Goal: Information Seeking & Learning: Learn about a topic

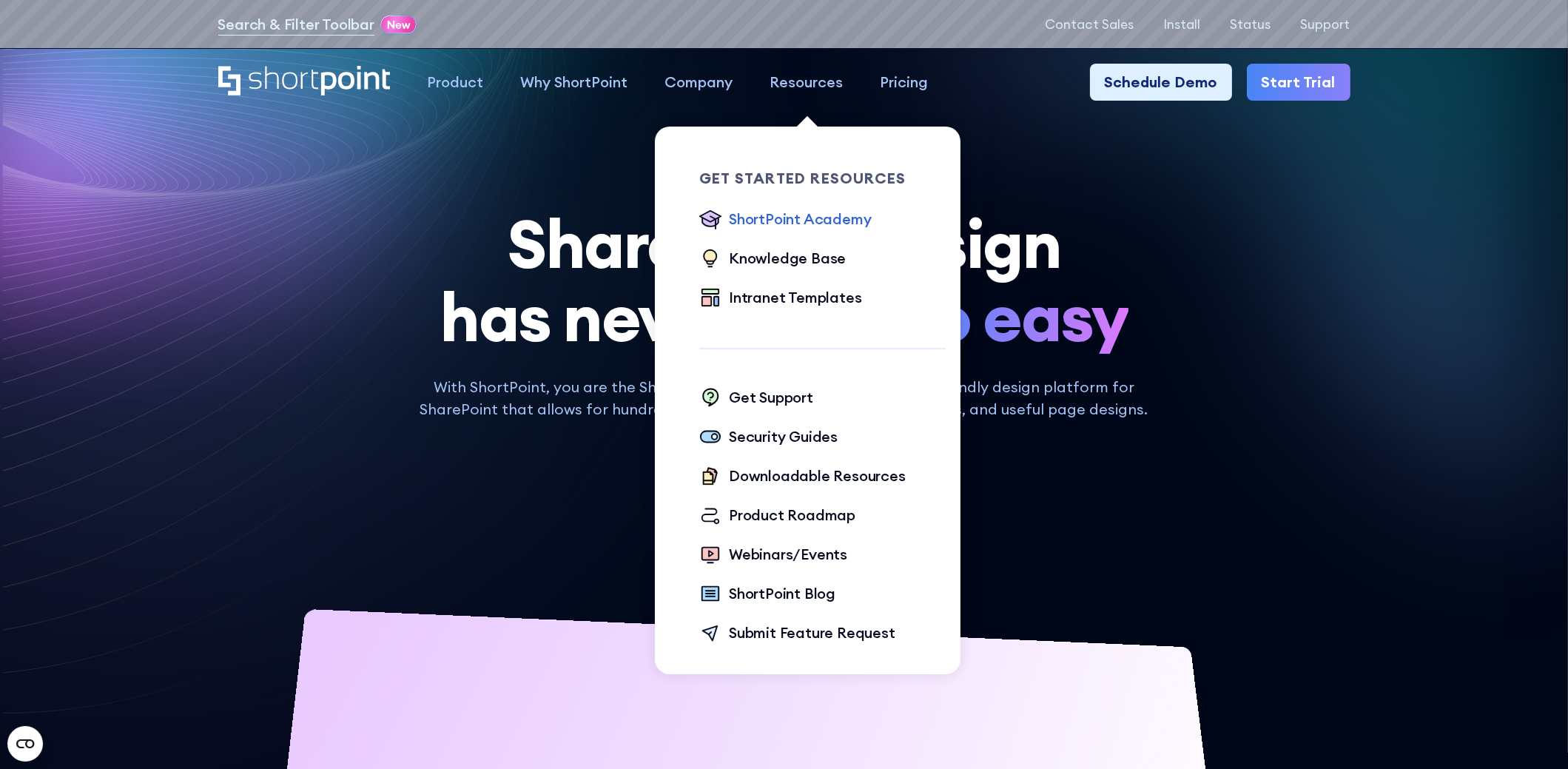
click at [805, 215] on div "ShortPoint Academy" at bounding box center [799, 219] width 142 height 22
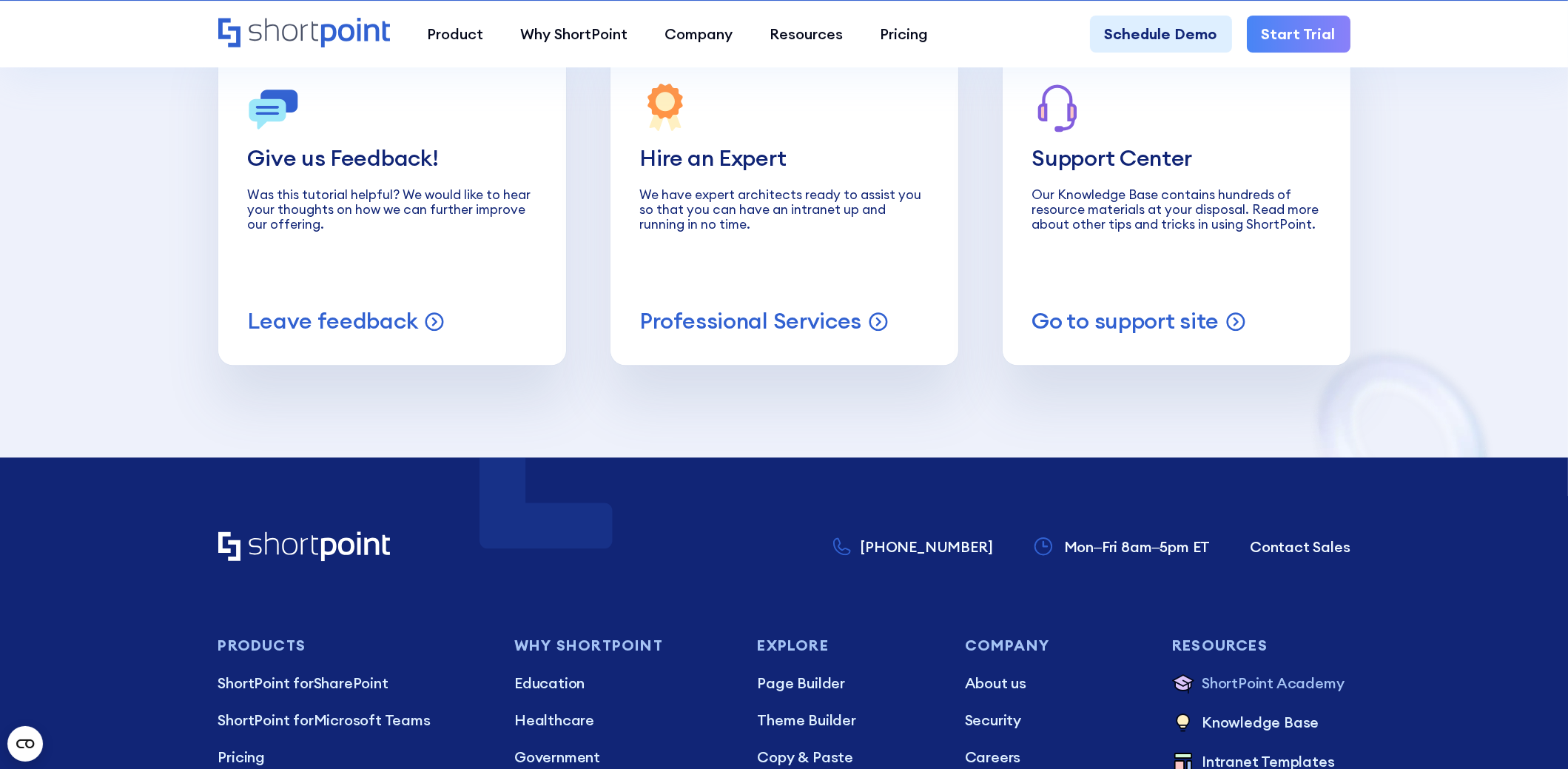
scroll to position [7033, 0]
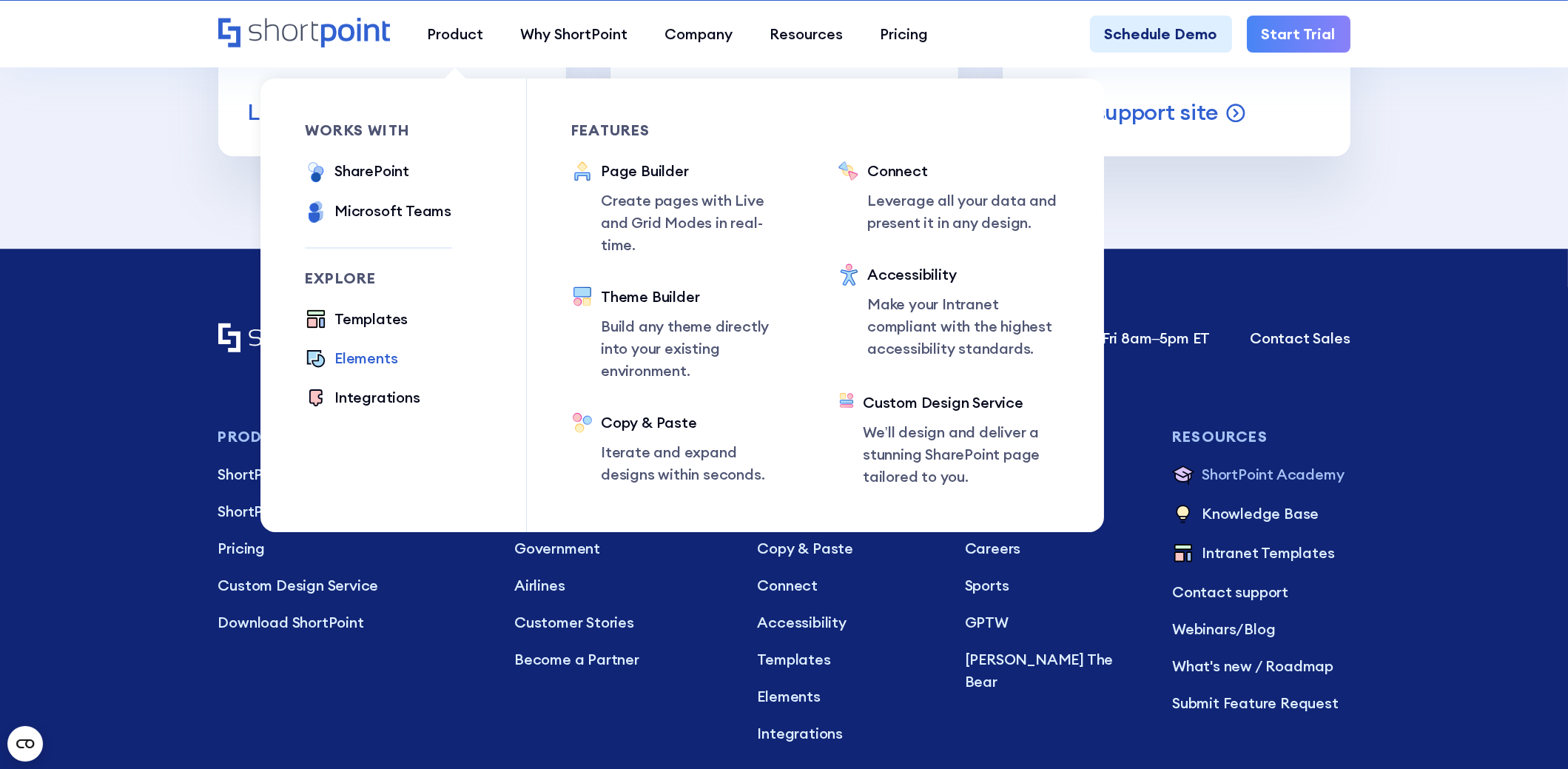
click at [394, 366] on div "Elements" at bounding box center [365, 359] width 63 height 22
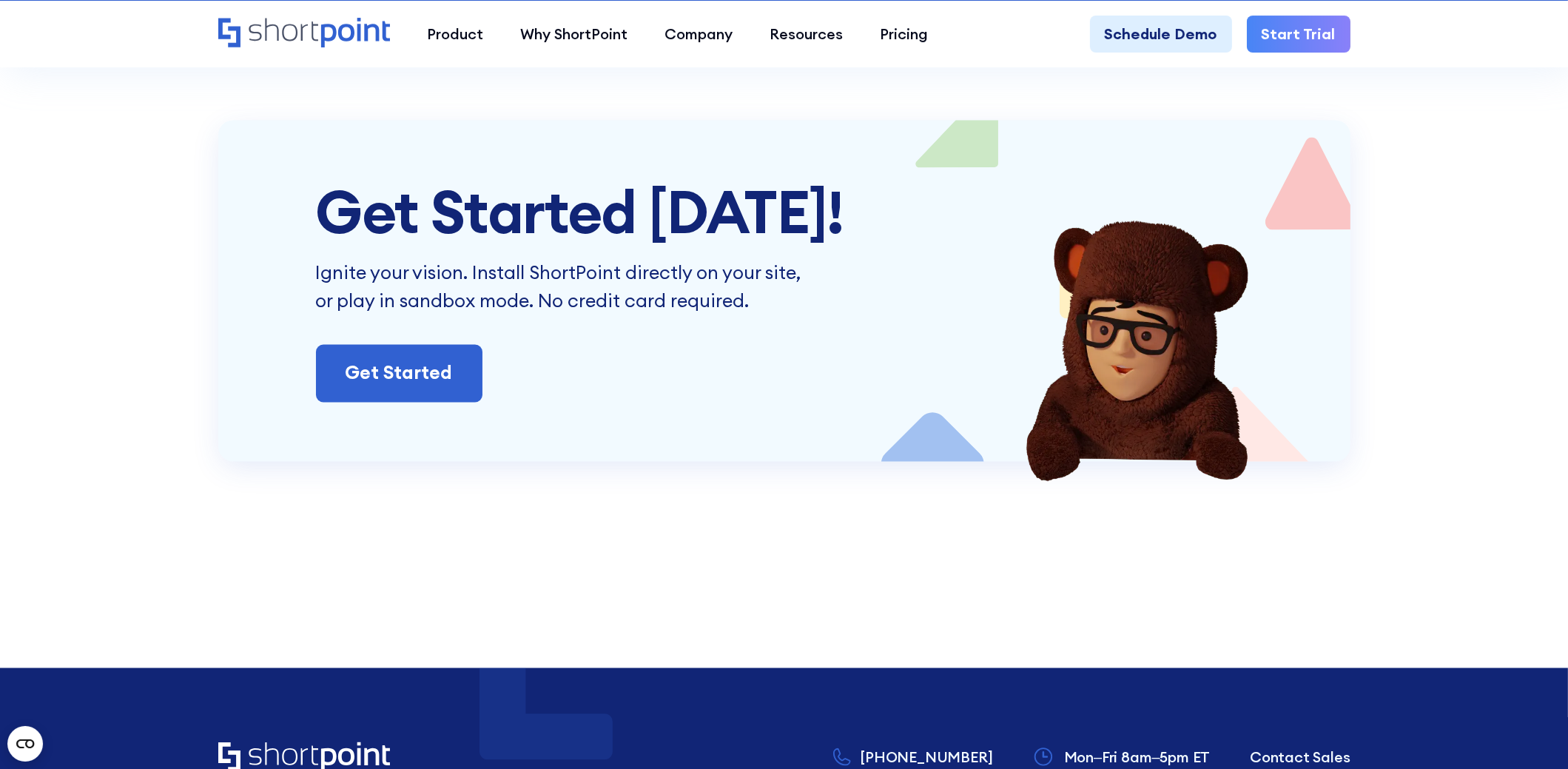
scroll to position [5107, 0]
